Goal: Task Accomplishment & Management: Use online tool/utility

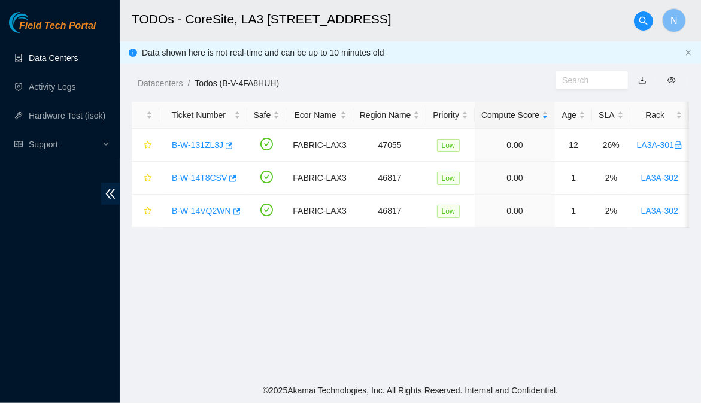
click at [59, 53] on link "Data Centers" at bounding box center [53, 58] width 49 height 10
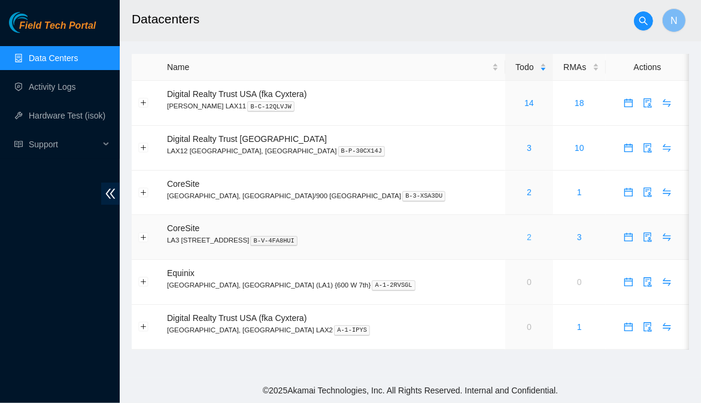
click at [527, 235] on link "2" at bounding box center [529, 237] width 5 height 10
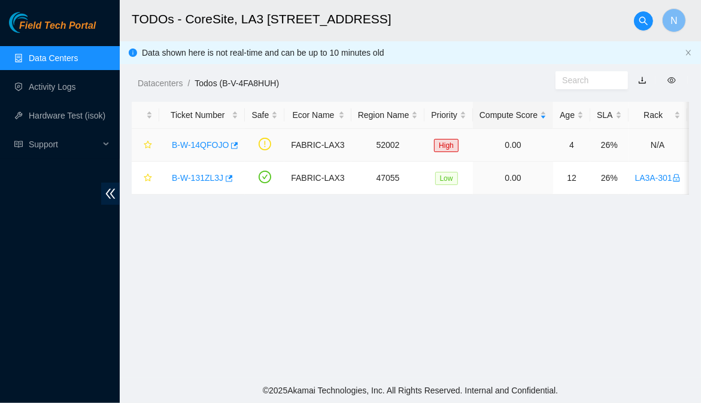
click at [208, 141] on link "B-W-14QFOJO" at bounding box center [200, 145] width 57 height 10
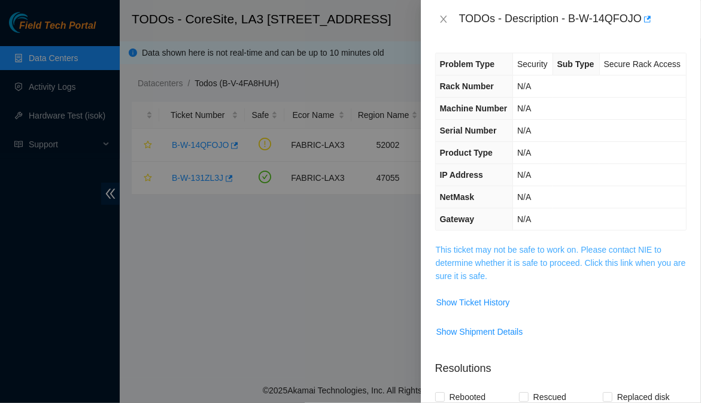
click at [540, 279] on link "This ticket may not be safe to work on. Please contact NIE to determine whether…" at bounding box center [561, 263] width 250 height 36
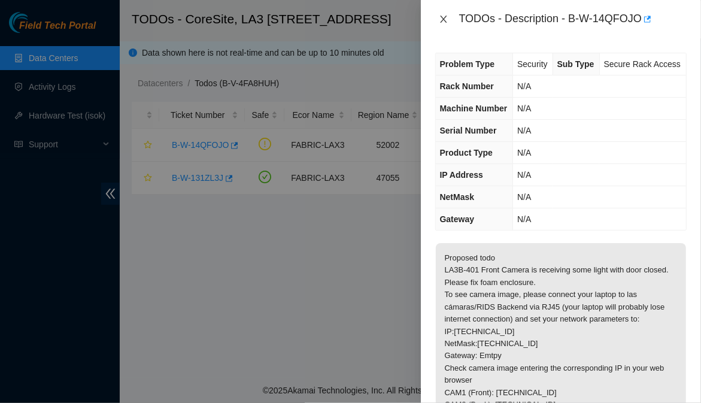
click at [441, 19] on icon "close" at bounding box center [444, 19] width 10 height 10
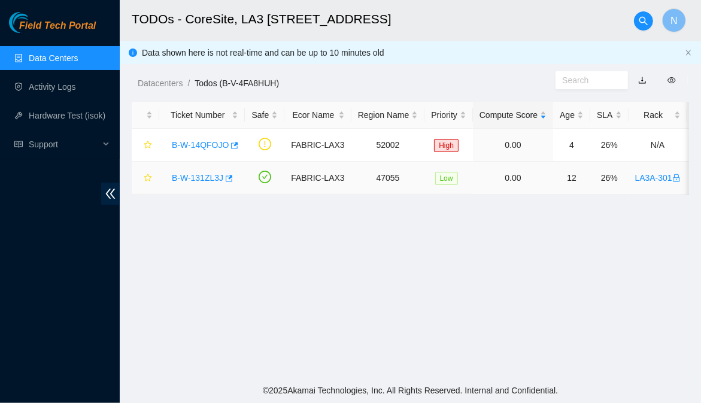
click at [207, 177] on link "B-W-131ZL3J" at bounding box center [198, 178] width 52 height 10
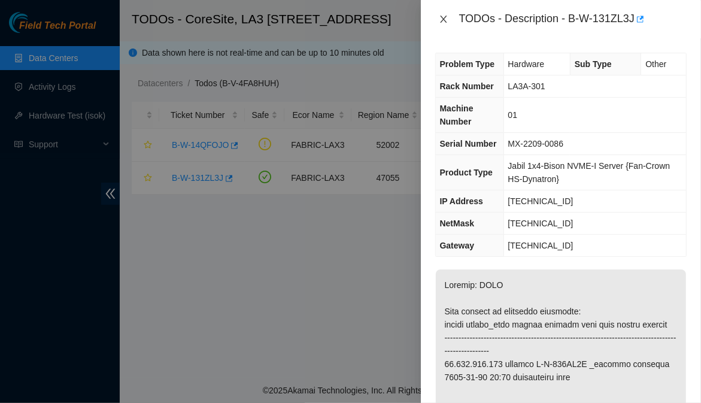
click at [446, 19] on icon "close" at bounding box center [444, 19] width 10 height 10
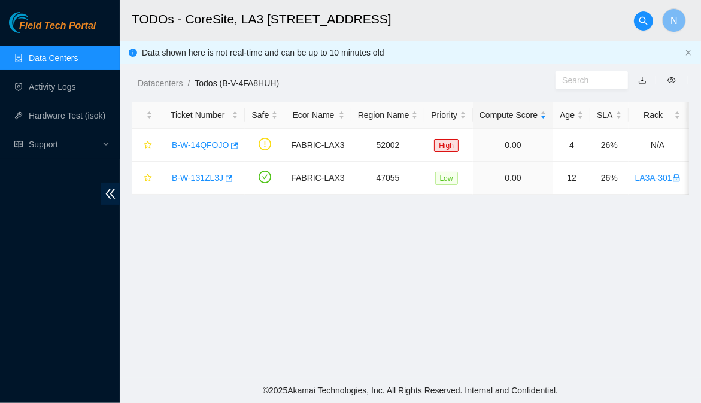
click at [63, 57] on link "Data Centers" at bounding box center [53, 58] width 49 height 10
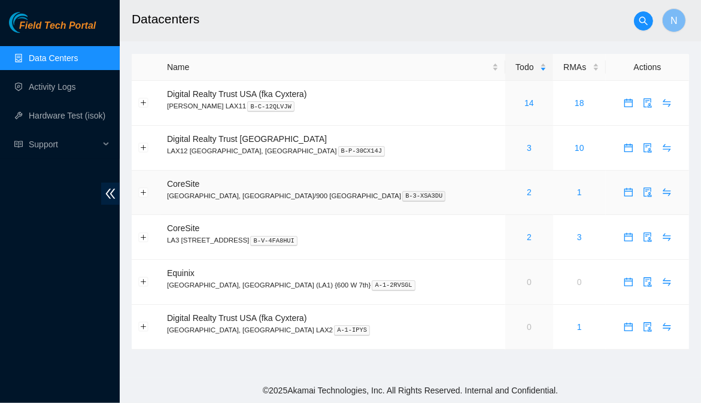
click at [512, 192] on div "2" at bounding box center [529, 192] width 34 height 13
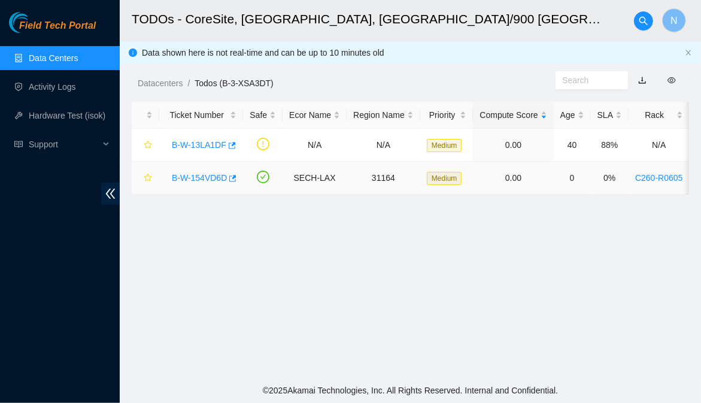
click at [196, 175] on link "B-W-154VD6D" at bounding box center [199, 178] width 55 height 10
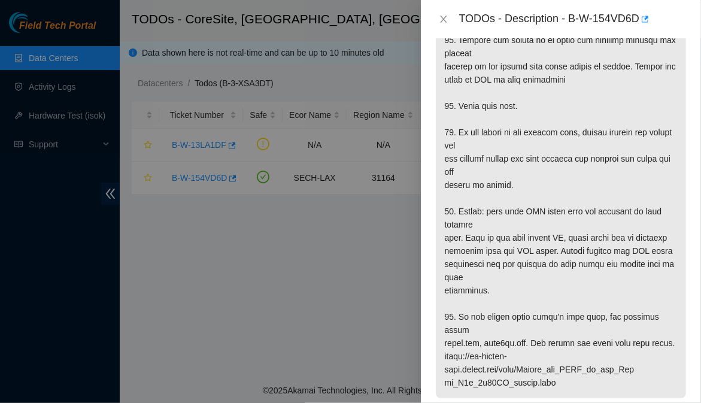
scroll to position [852, 0]
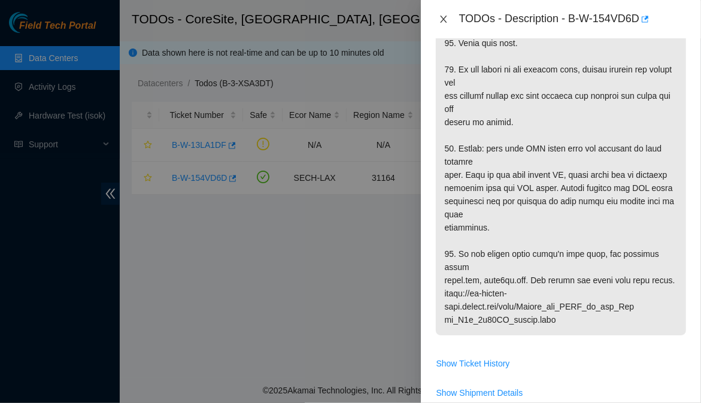
click at [446, 19] on icon "close" at bounding box center [444, 19] width 10 height 10
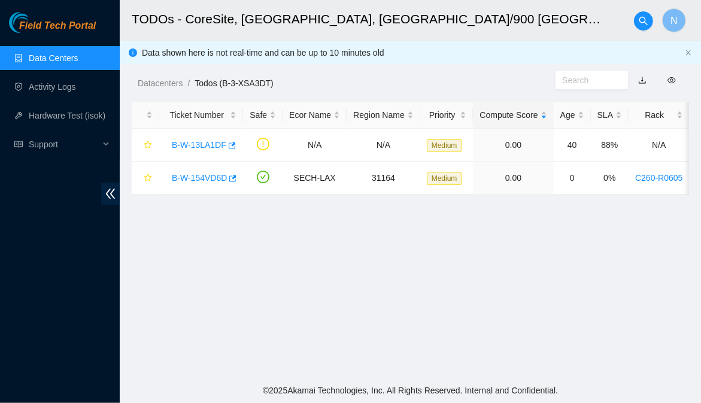
scroll to position [406, 0]
click at [40, 58] on link "Data Centers" at bounding box center [53, 58] width 49 height 10
